Goal: Navigation & Orientation: Find specific page/section

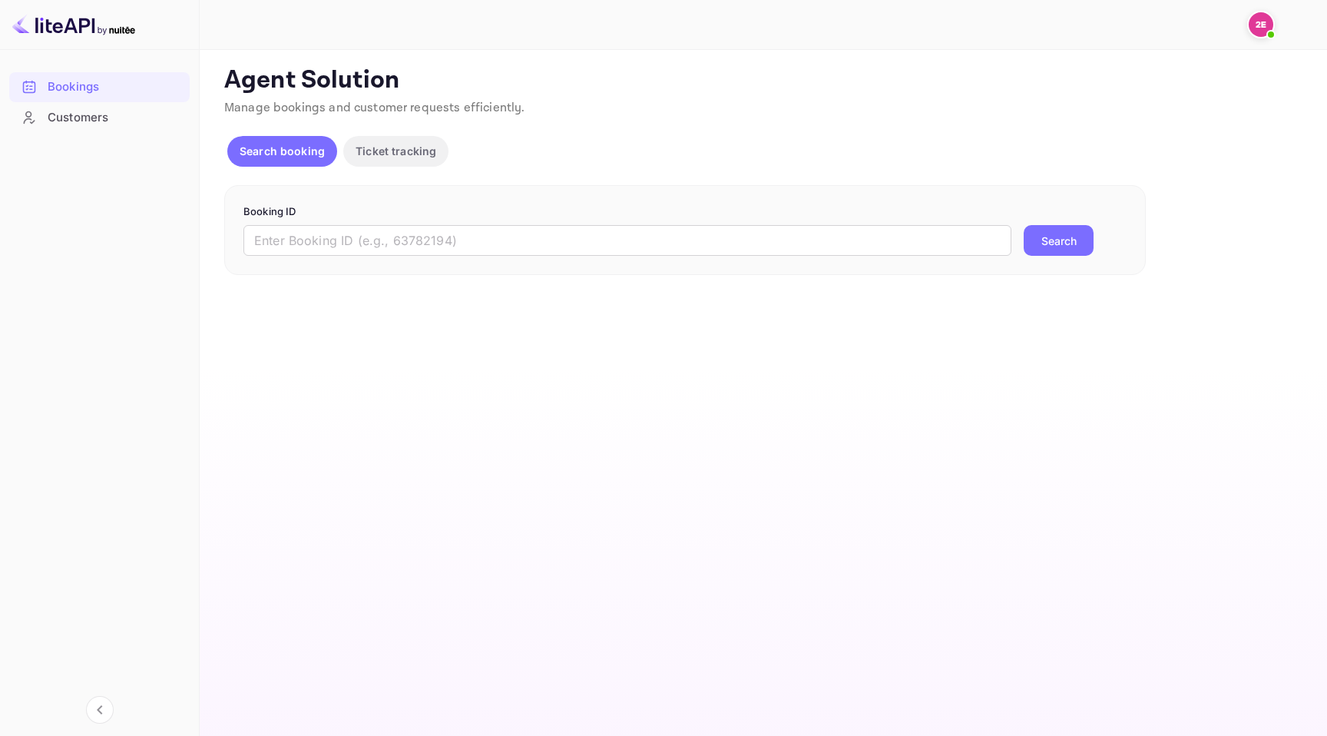
click at [380, 151] on p "Ticket tracking" at bounding box center [396, 151] width 81 height 16
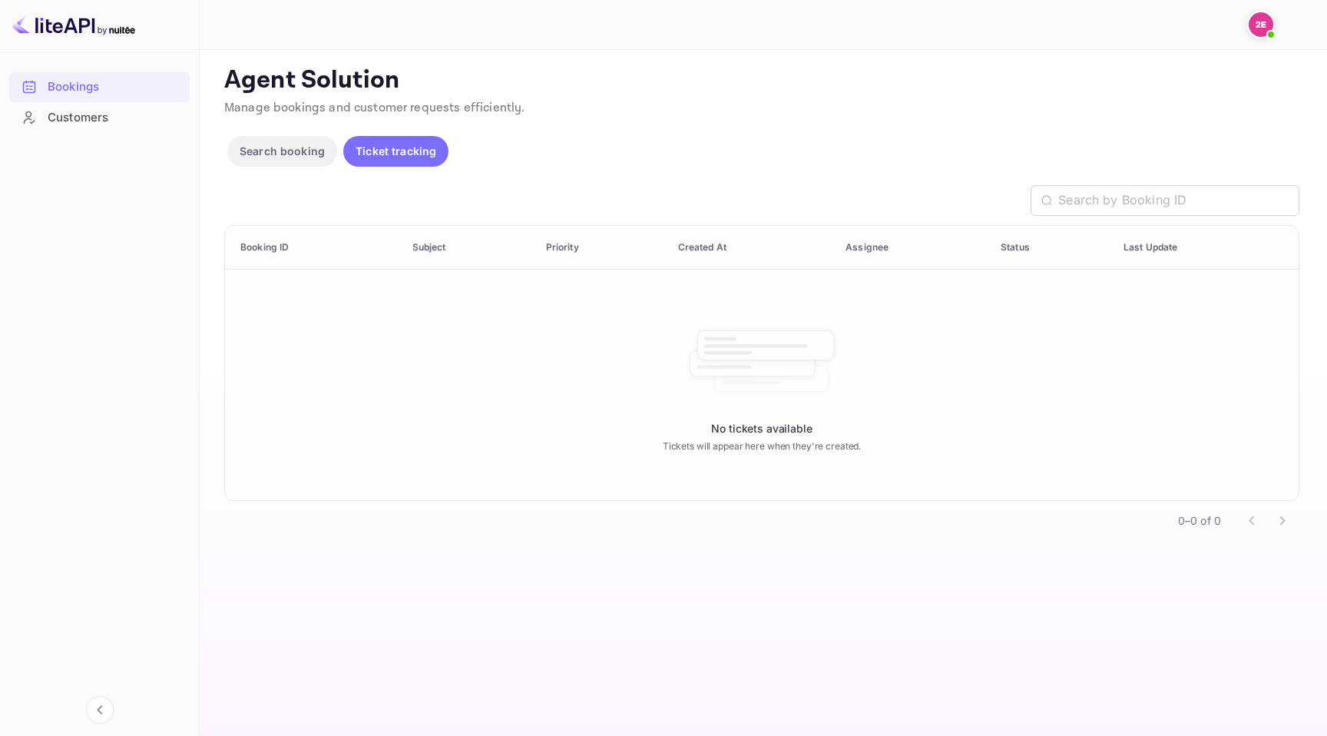
click at [293, 144] on p "Search booking" at bounding box center [282, 151] width 85 height 16
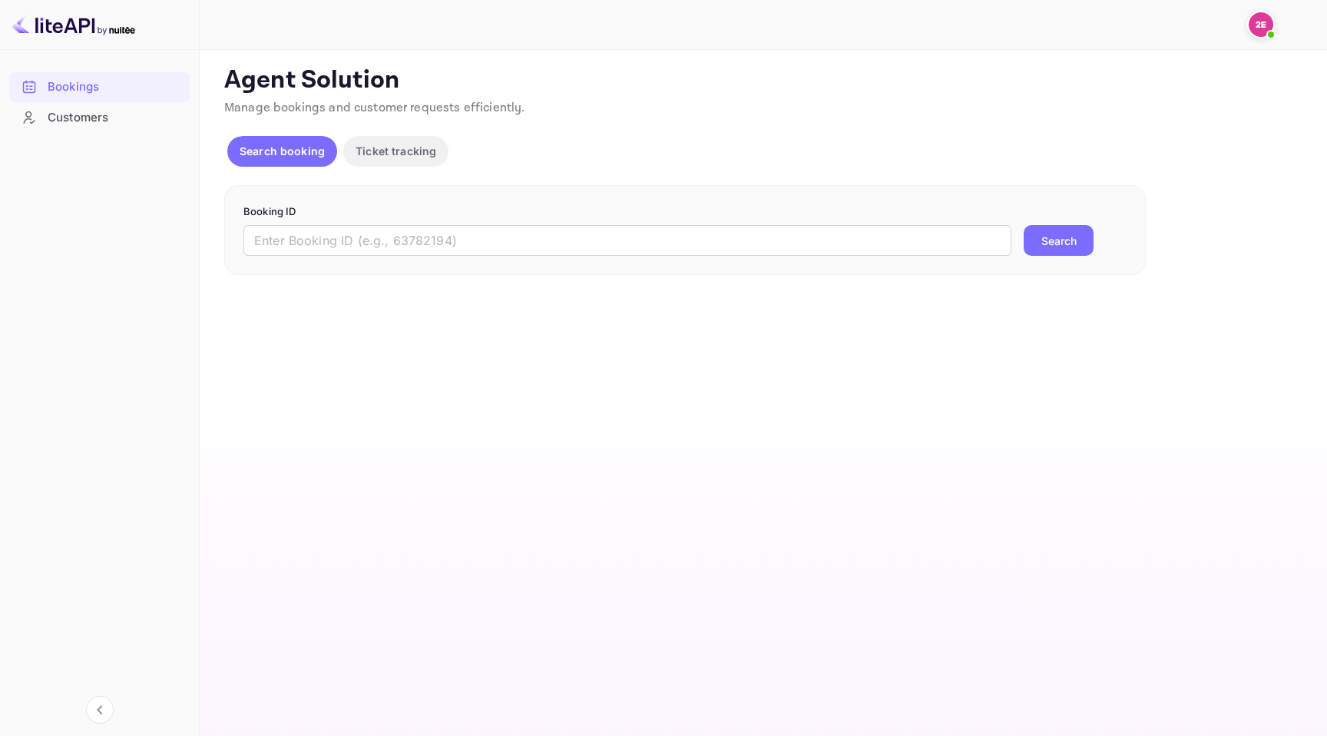
click at [134, 115] on div "Customers" at bounding box center [115, 118] width 134 height 18
